Goal: Task Accomplishment & Management: Use online tool/utility

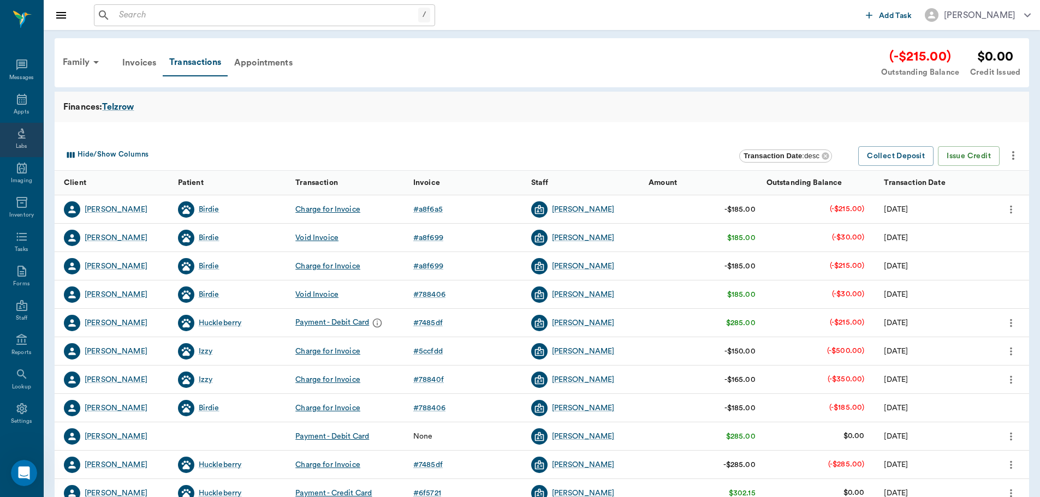
scroll to position [5, 0]
click at [19, 94] on icon at bounding box center [22, 94] width 10 height 11
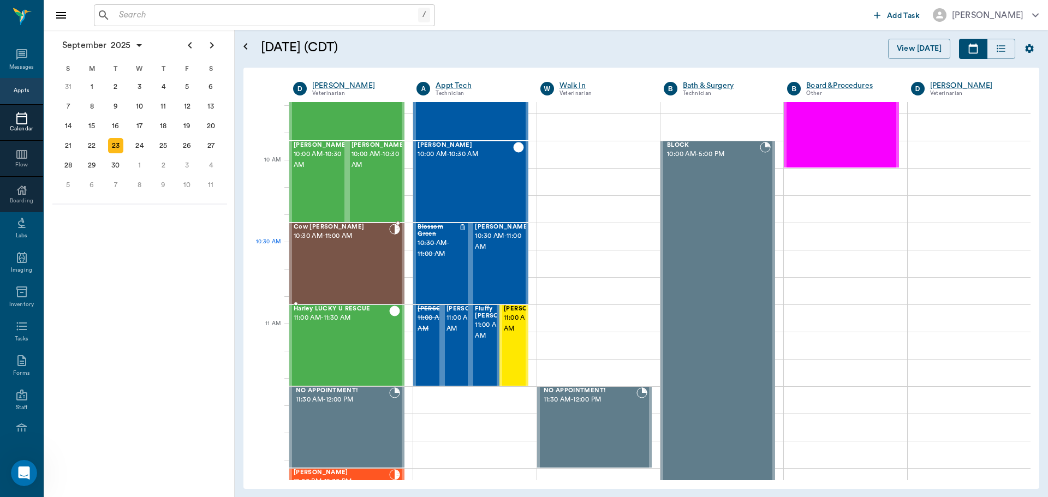
scroll to position [274, 0]
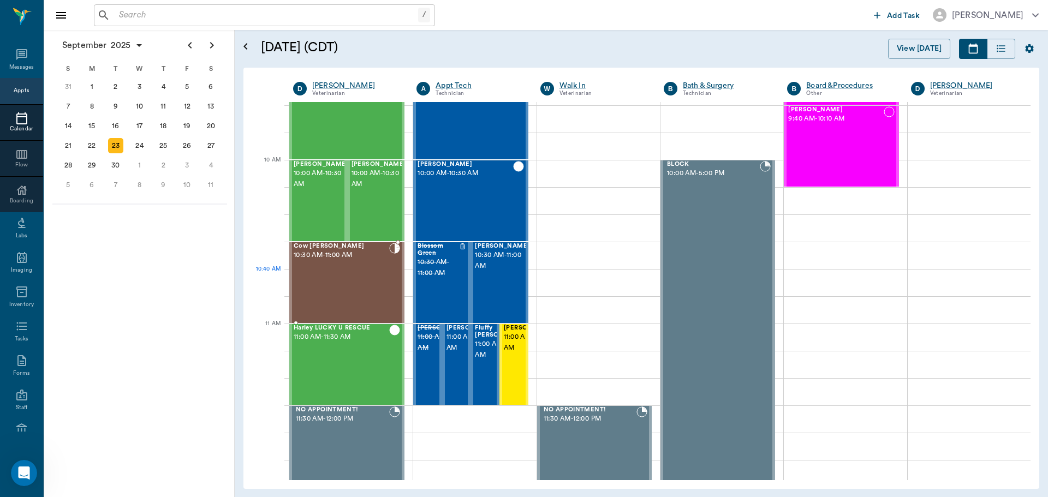
click at [350, 272] on div "Cow [PERSON_NAME] 10:30 AM - 11:00 AM" at bounding box center [342, 283] width 96 height 80
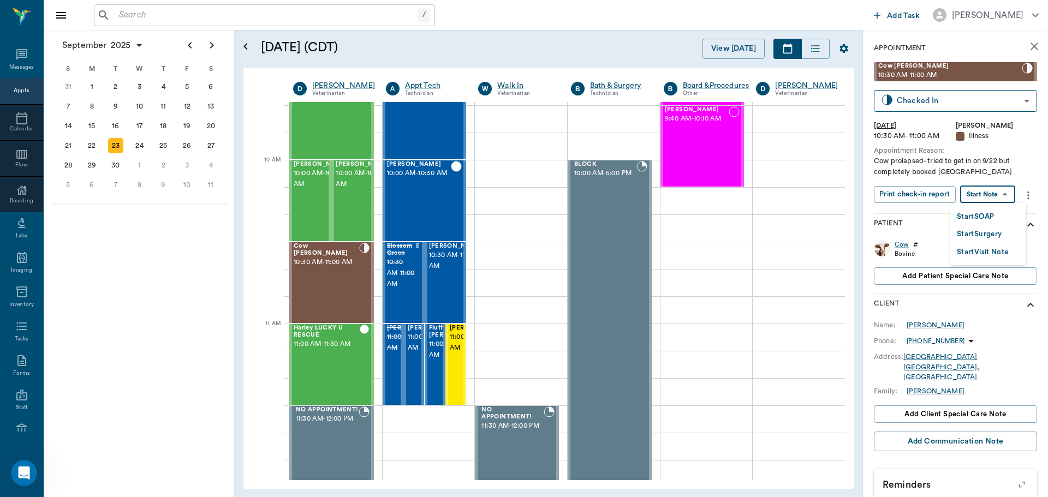
click at [1001, 193] on body "/ ​ Add Task [PERSON_NAME] Nectar Messages Appts Calendar Flow Boarding Labs Im…" at bounding box center [524, 248] width 1048 height 497
click at [988, 211] on button "Start SOAP" at bounding box center [975, 217] width 37 height 13
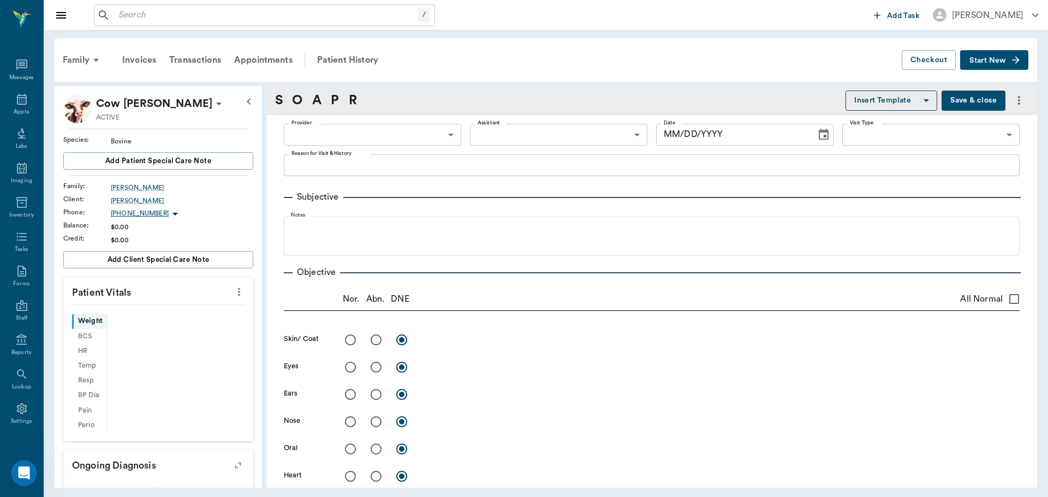
scroll to position [5, 0]
type input "63ec2f075fda476ae8351a4d"
type input "65d2be4f46e3a538d89b8c15"
type textarea "Cow prolapsed- tried to get in on 9/22 but completely booked [GEOGRAPHIC_DATA]"
type input "[DATE]"
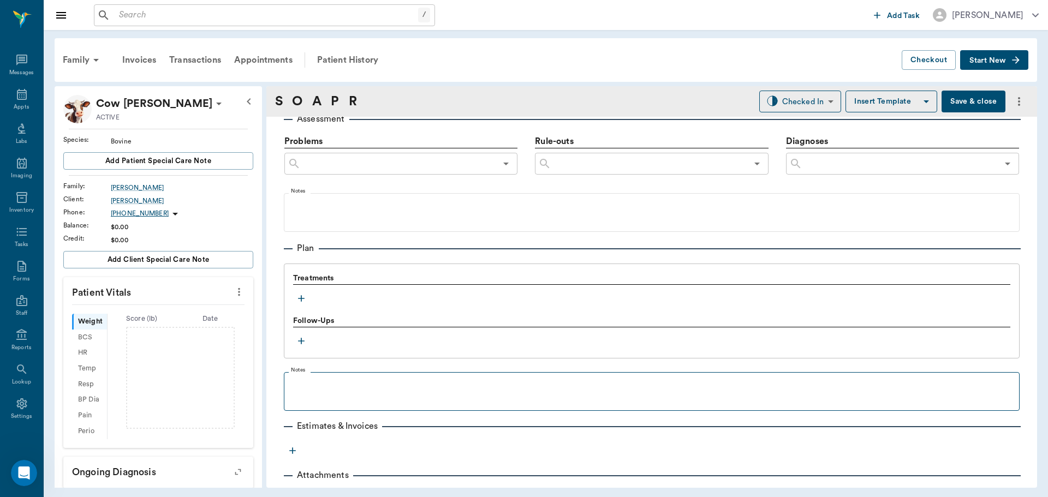
scroll to position [655, 0]
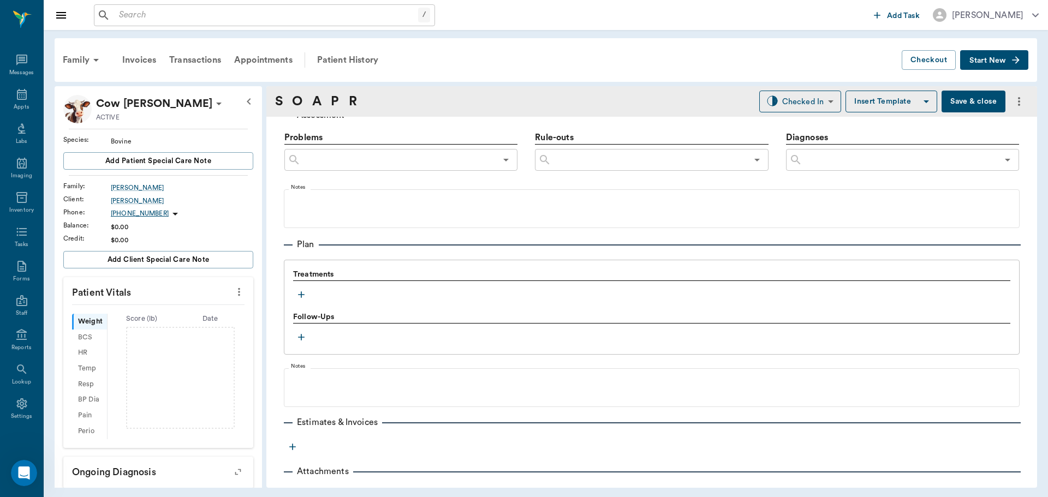
click at [304, 294] on icon "button" at bounding box center [301, 294] width 11 height 11
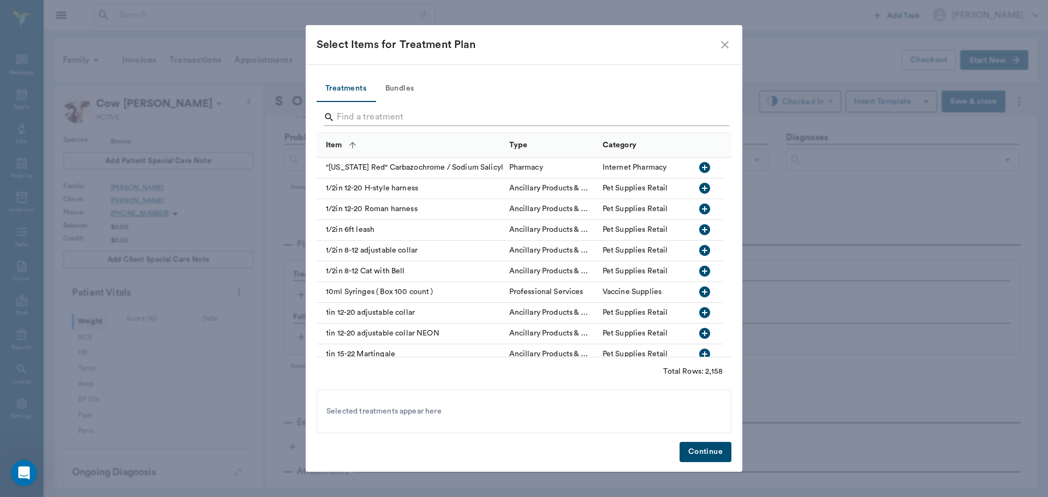
click at [406, 123] on input "Search" at bounding box center [525, 117] width 376 height 17
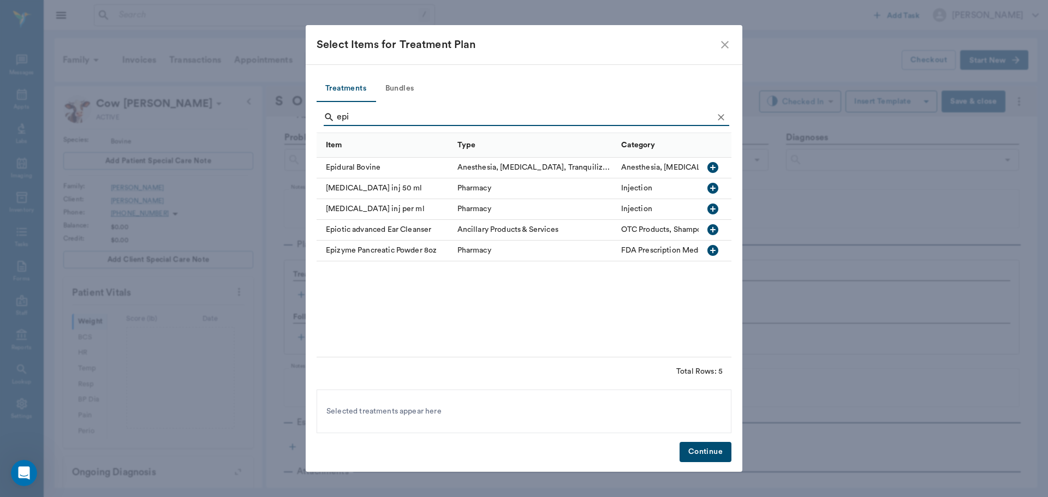
click at [716, 168] on icon "button" at bounding box center [713, 167] width 11 height 11
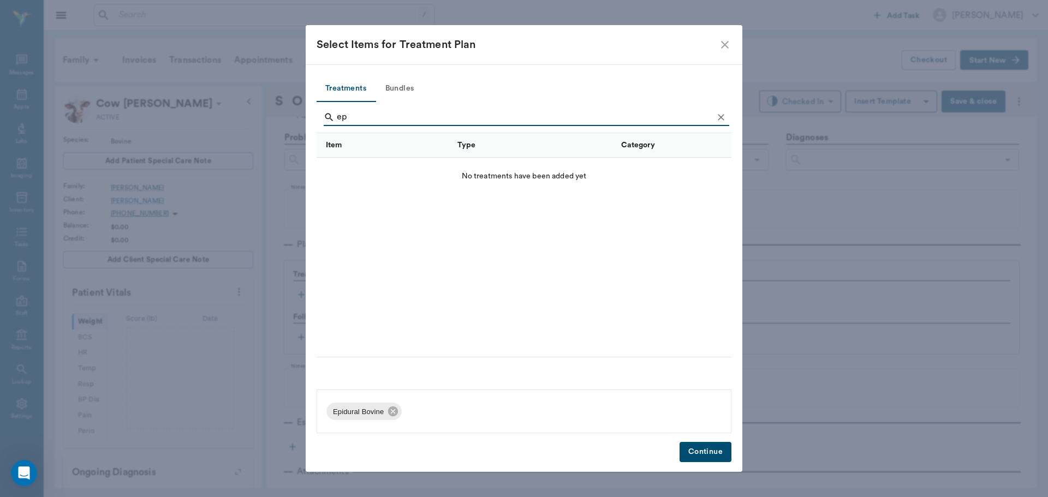
type input "e"
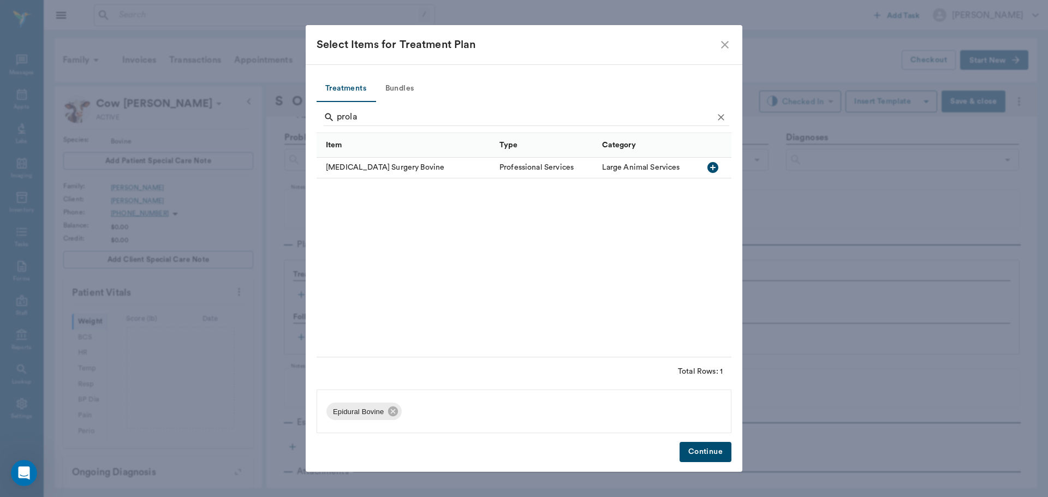
click at [709, 168] on icon "button" at bounding box center [713, 167] width 11 height 11
type input "p"
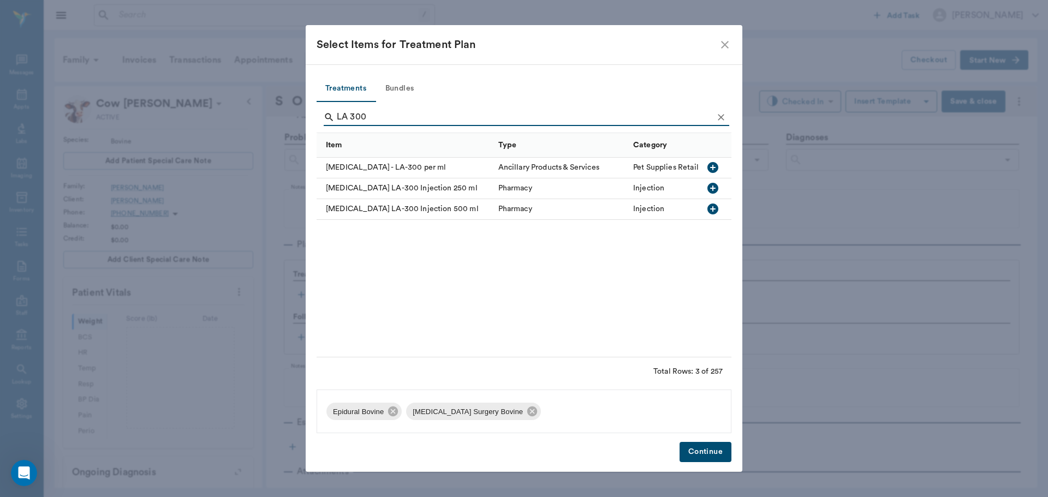
click at [715, 168] on icon "button" at bounding box center [713, 167] width 13 height 13
type input "L"
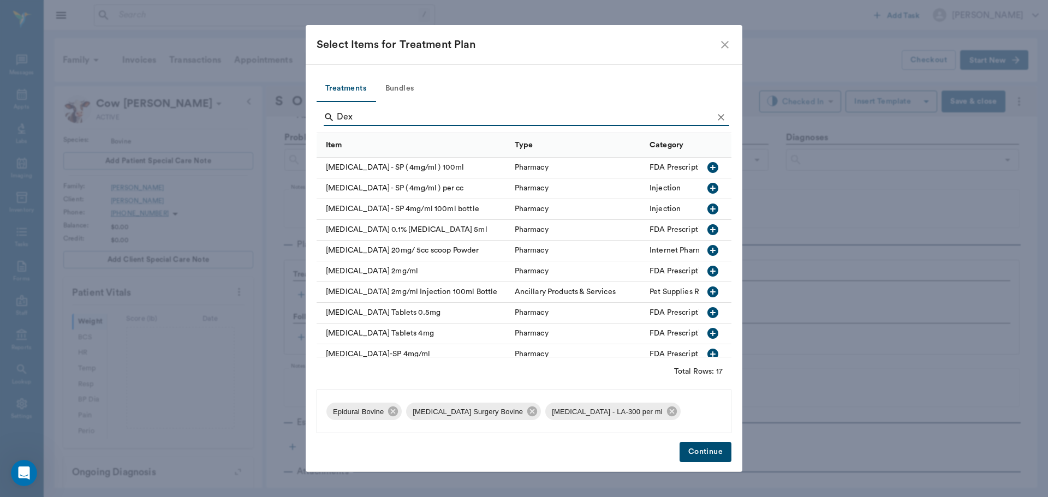
type input "Dex"
click at [708, 272] on icon "button" at bounding box center [713, 271] width 11 height 11
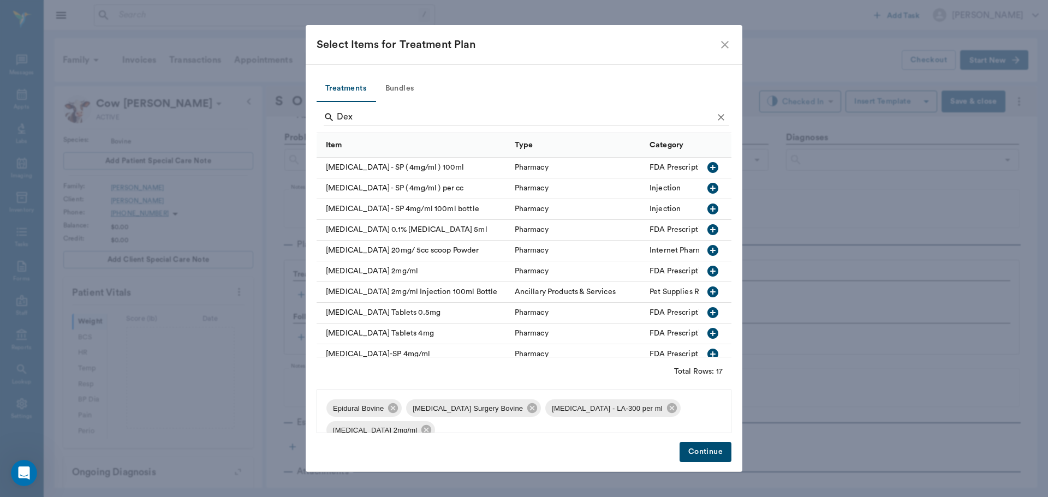
click at [710, 449] on button "Continue" at bounding box center [706, 452] width 52 height 20
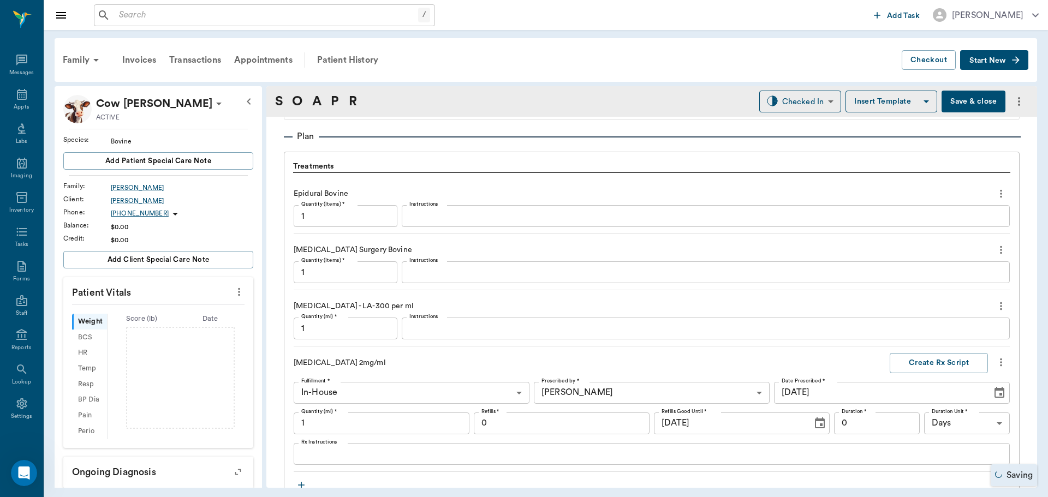
type input "1.00"
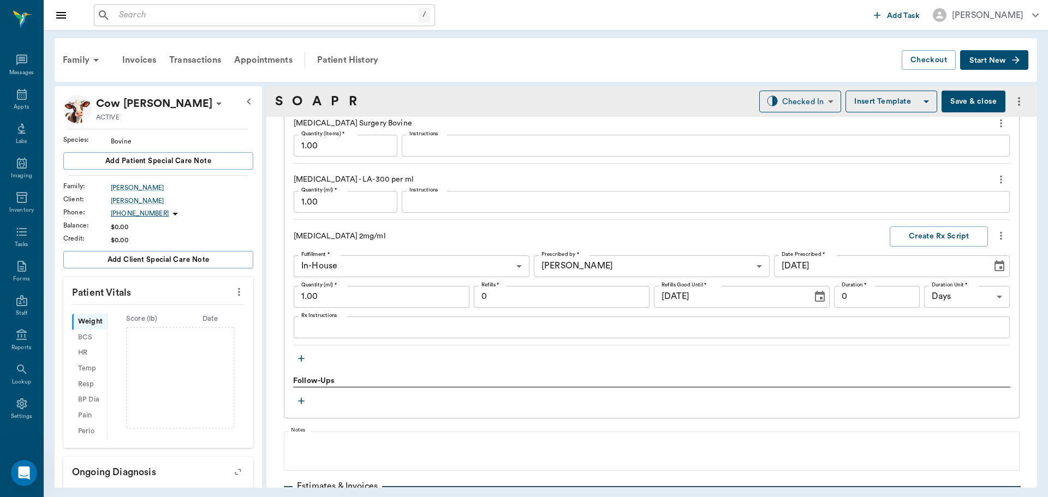
scroll to position [907, 0]
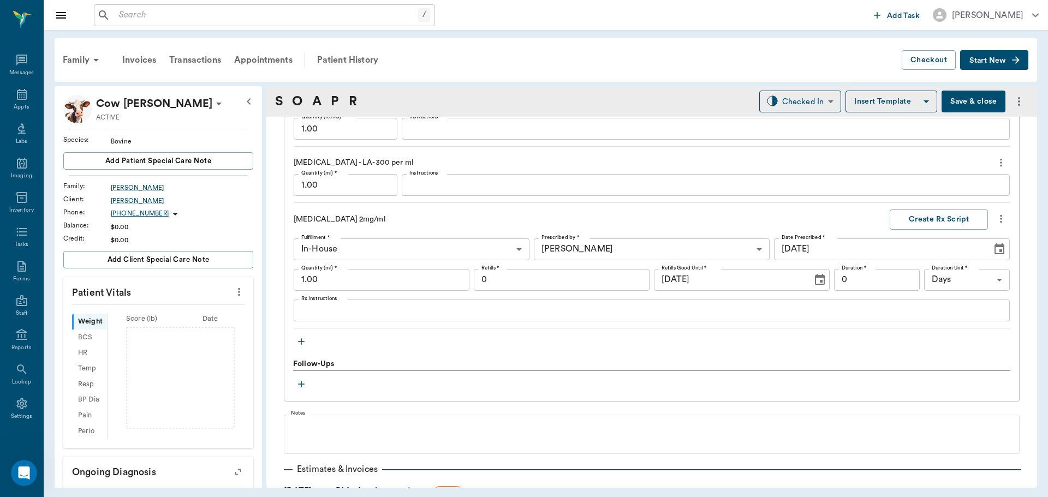
click at [353, 283] on input "1.00" at bounding box center [382, 280] width 176 height 22
type input "20.00"
click at [362, 189] on input "1.00" at bounding box center [346, 185] width 104 height 22
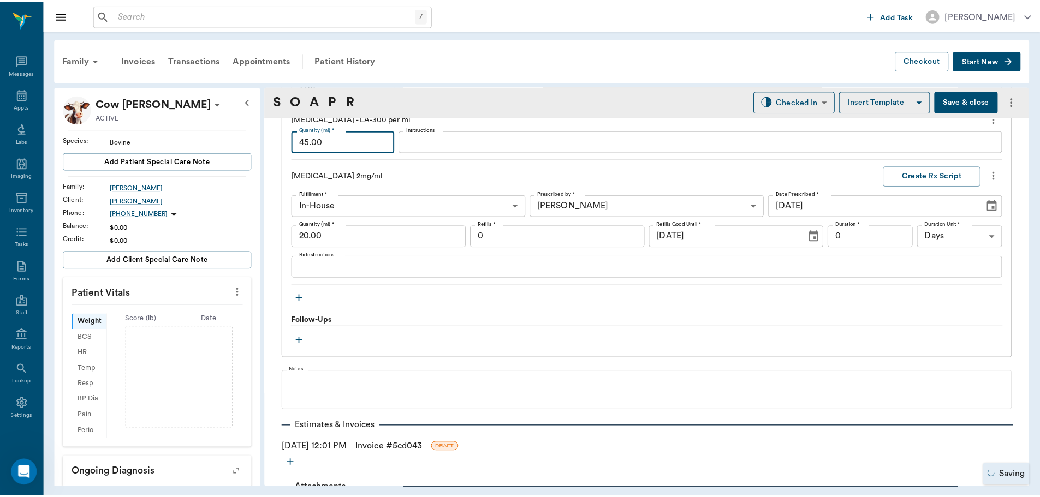
scroll to position [988, 0]
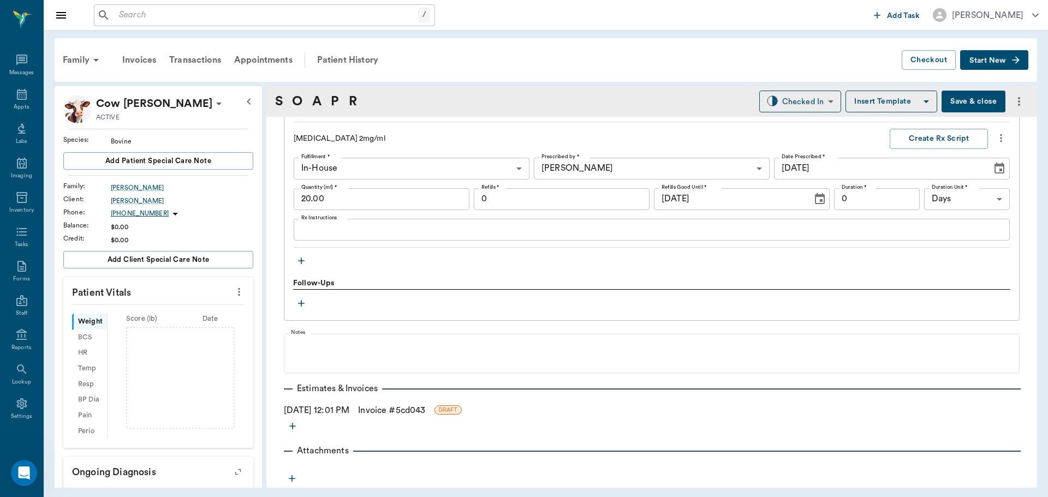
type input "45.00"
click at [385, 413] on link "Invoice # 5cd043" at bounding box center [391, 410] width 67 height 13
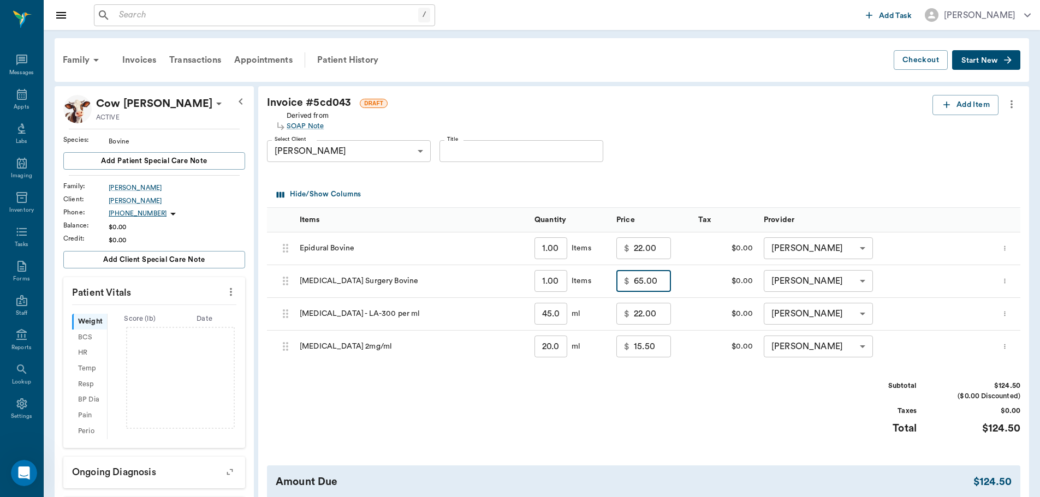
click at [656, 283] on input "65.00" at bounding box center [652, 281] width 37 height 22
type input "85.00"
click at [698, 382] on div "Subtotal $144.50 ($0.00 Discounted) Taxes $0.00 Total $144.50" at bounding box center [643, 414] width 753 height 67
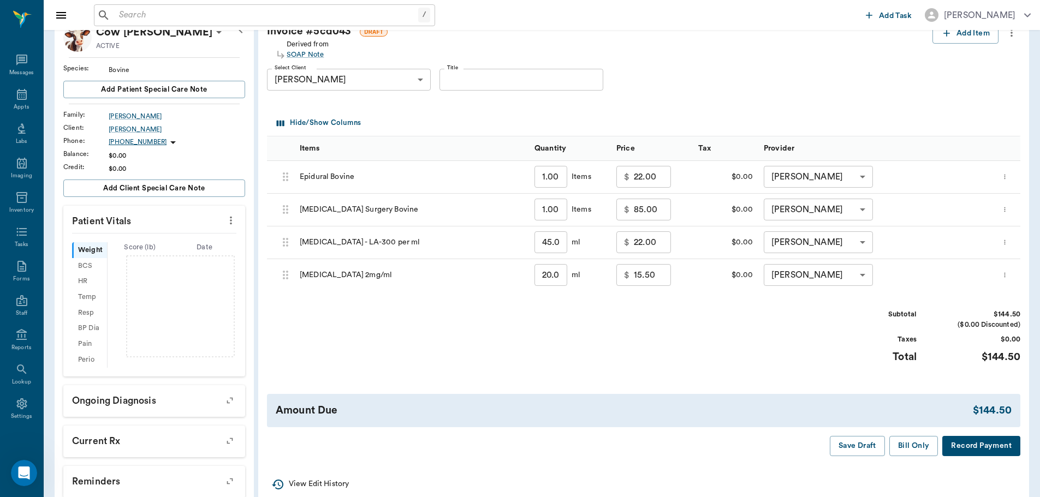
scroll to position [164, 0]
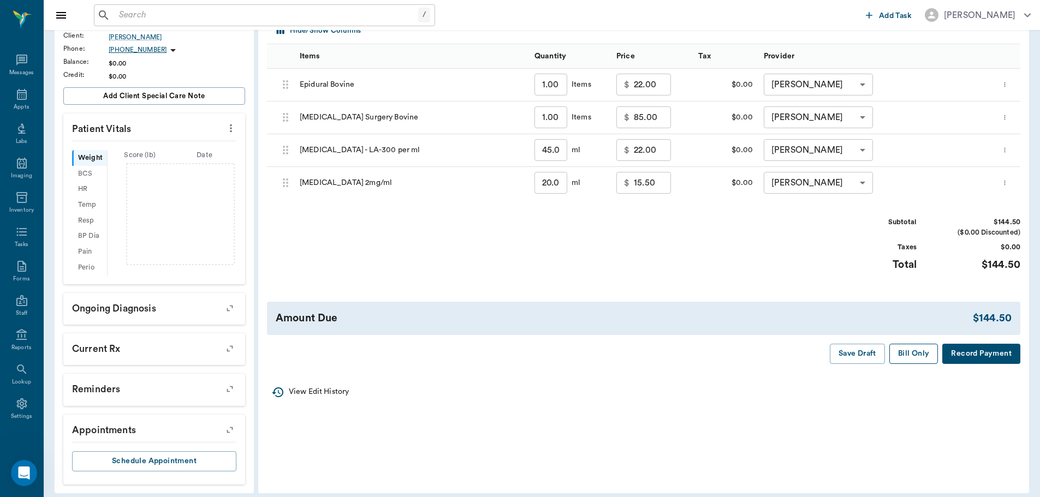
click at [906, 357] on button "Bill Only" at bounding box center [913, 354] width 49 height 20
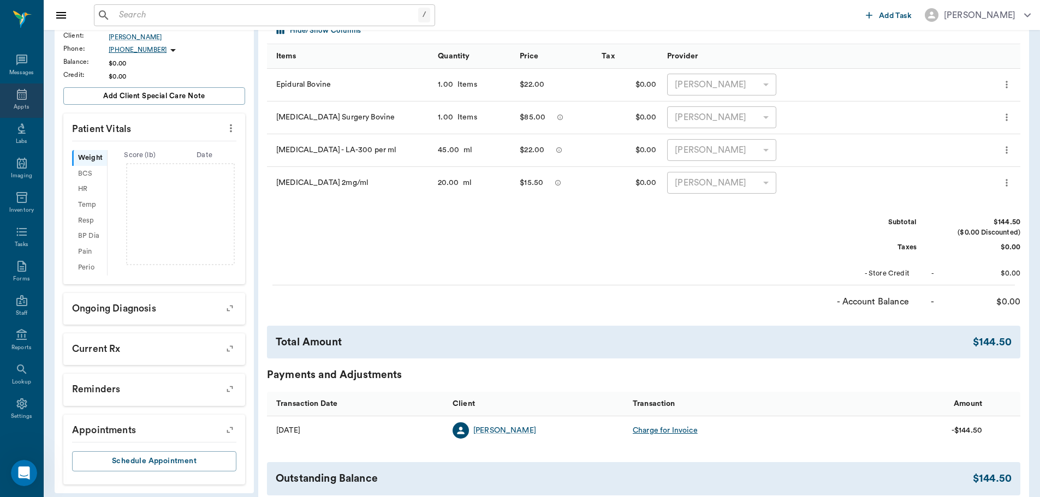
click at [17, 94] on icon at bounding box center [22, 94] width 10 height 11
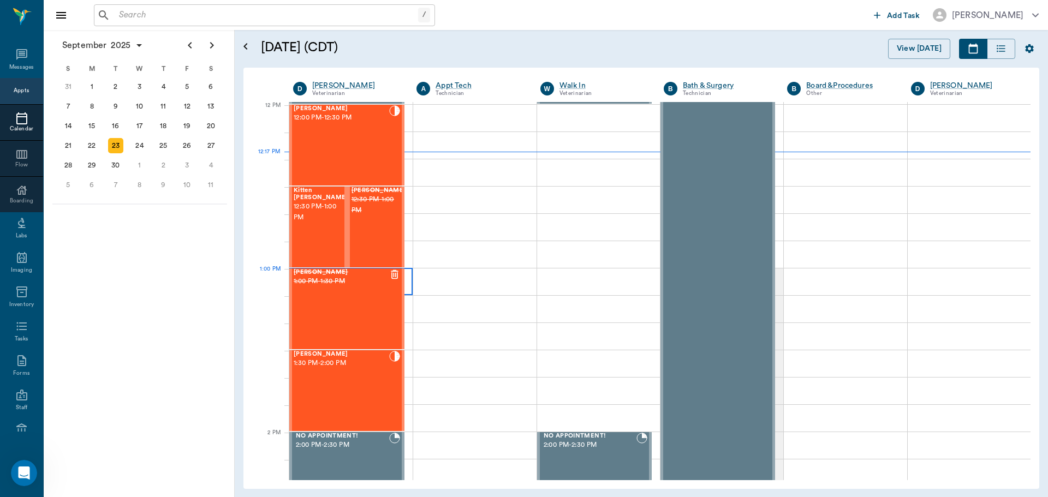
scroll to position [656, 0]
click at [327, 221] on span "12:30 PM - 1:00 PM" at bounding box center [321, 214] width 55 height 22
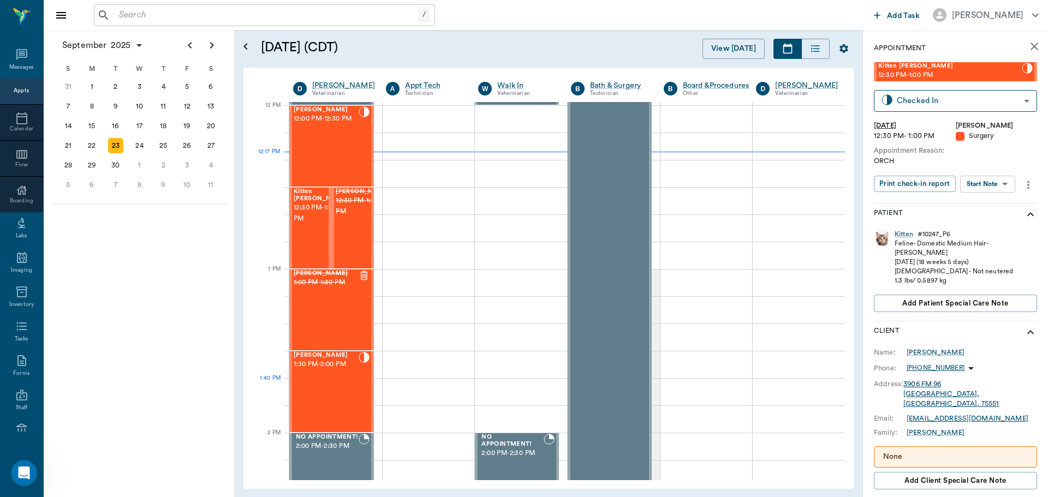
click at [347, 385] on div "[PERSON_NAME] 1:30 PM - 2:00 PM" at bounding box center [326, 392] width 65 height 80
